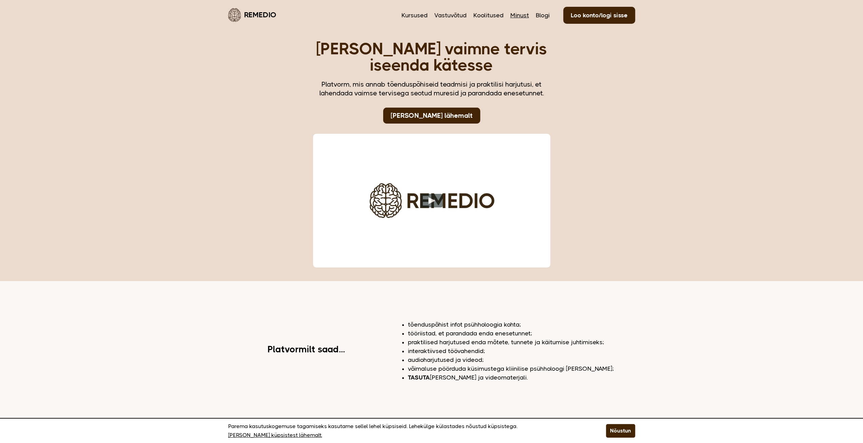
click at [520, 14] on link "Minust" at bounding box center [520, 15] width 19 height 9
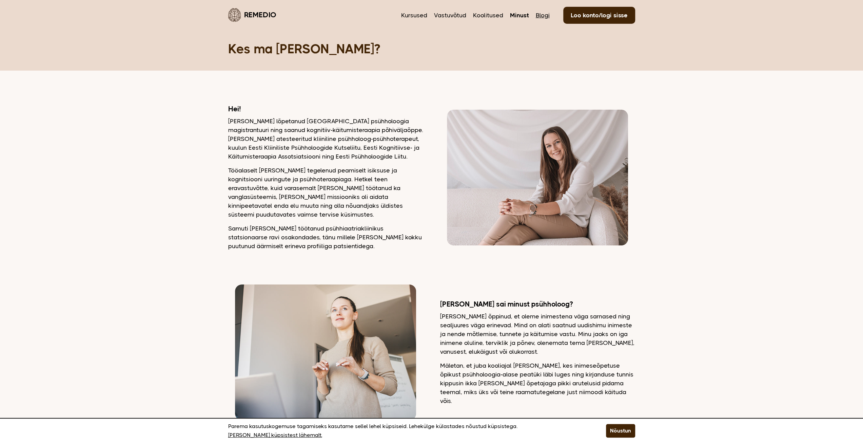
click at [539, 16] on link "Blogi" at bounding box center [543, 15] width 14 height 9
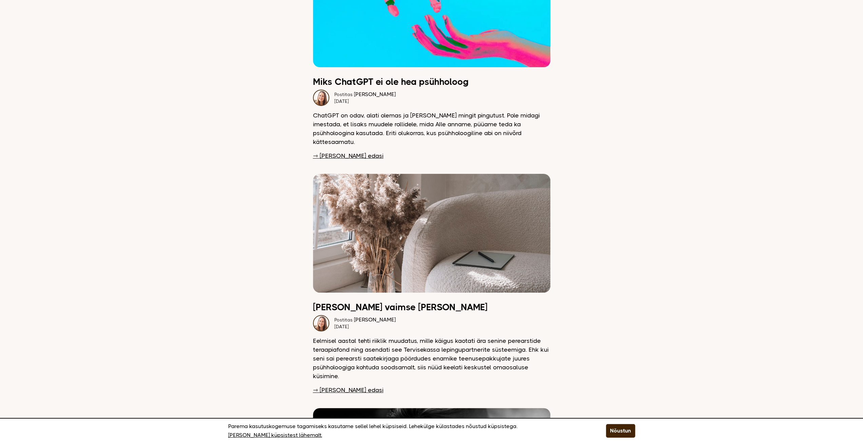
scroll to position [170, 0]
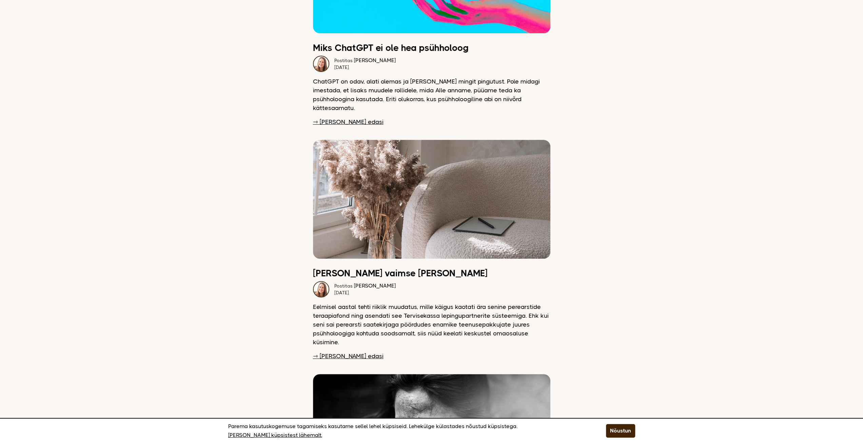
click at [343, 117] on link "⇾ Loe edasi" at bounding box center [348, 121] width 71 height 9
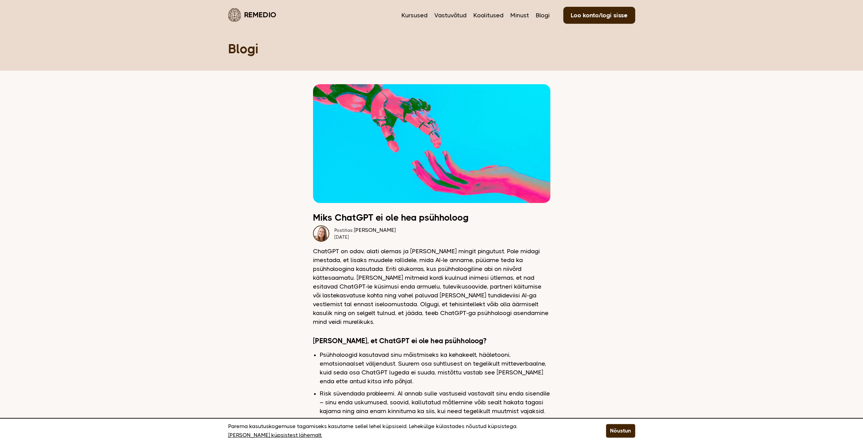
click at [268, 19] on link "Remedio" at bounding box center [252, 15] width 48 height 16
